Goal: Information Seeking & Learning: Learn about a topic

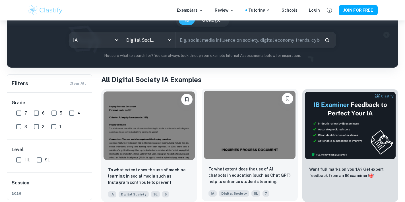
scroll to position [61, 0]
click at [252, 141] on img at bounding box center [249, 125] width 91 height 69
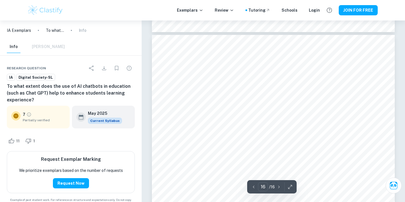
scroll to position [5211, 0]
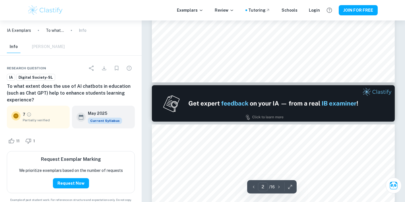
type input "1"
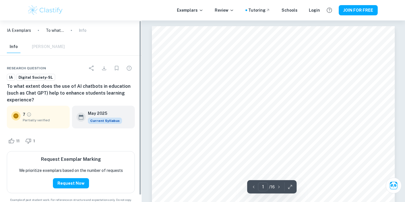
scroll to position [0, 0]
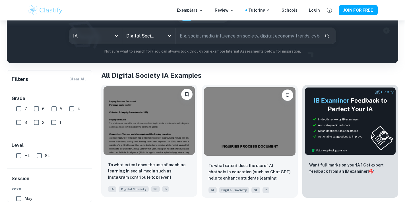
scroll to position [60, 0]
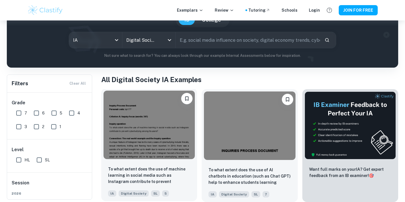
click at [165, 132] on img at bounding box center [149, 125] width 91 height 69
